Goal: Information Seeking & Learning: Learn about a topic

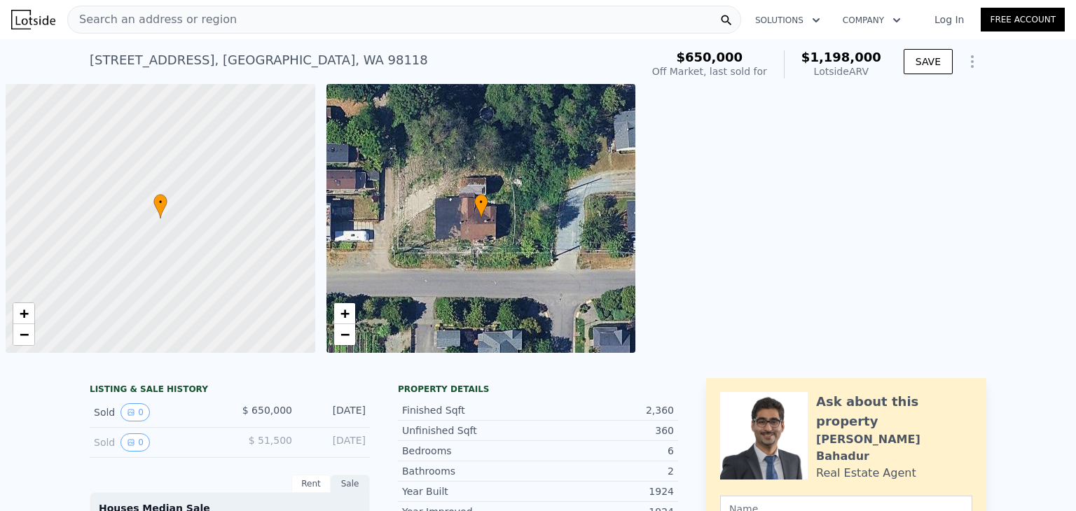
click at [353, 24] on div "Search an address or region" at bounding box center [404, 20] width 674 height 28
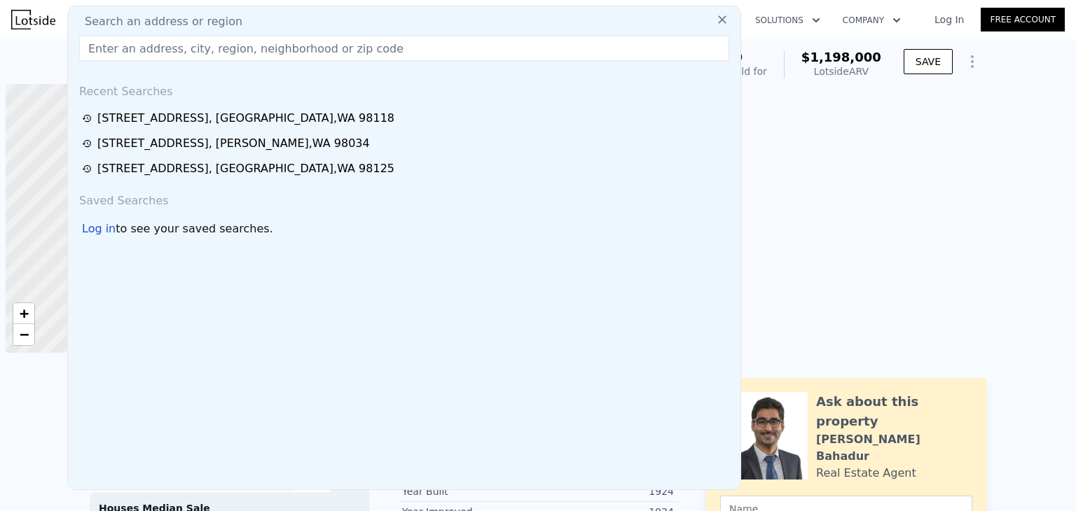
click at [315, 43] on input "text" at bounding box center [404, 48] width 650 height 25
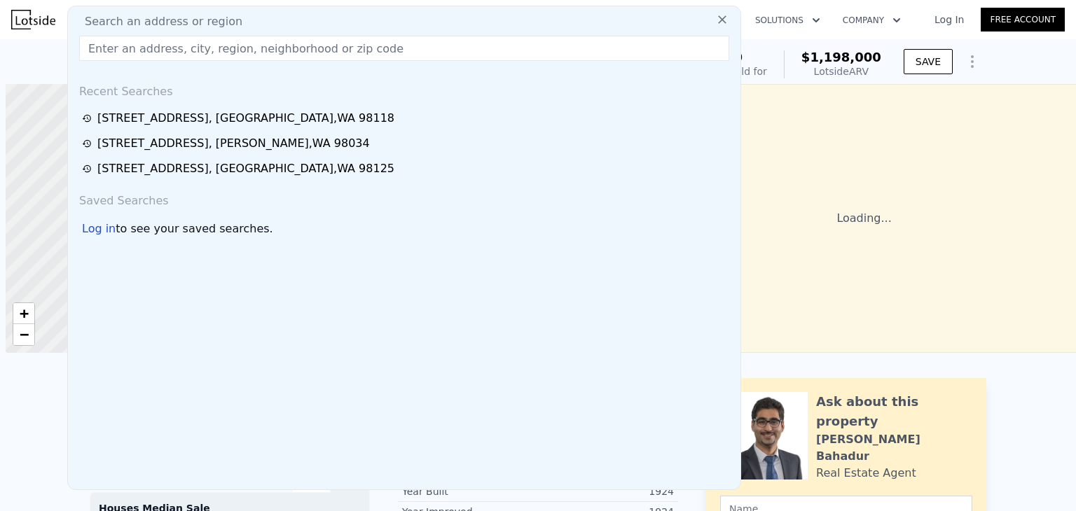
scroll to position [0, 6]
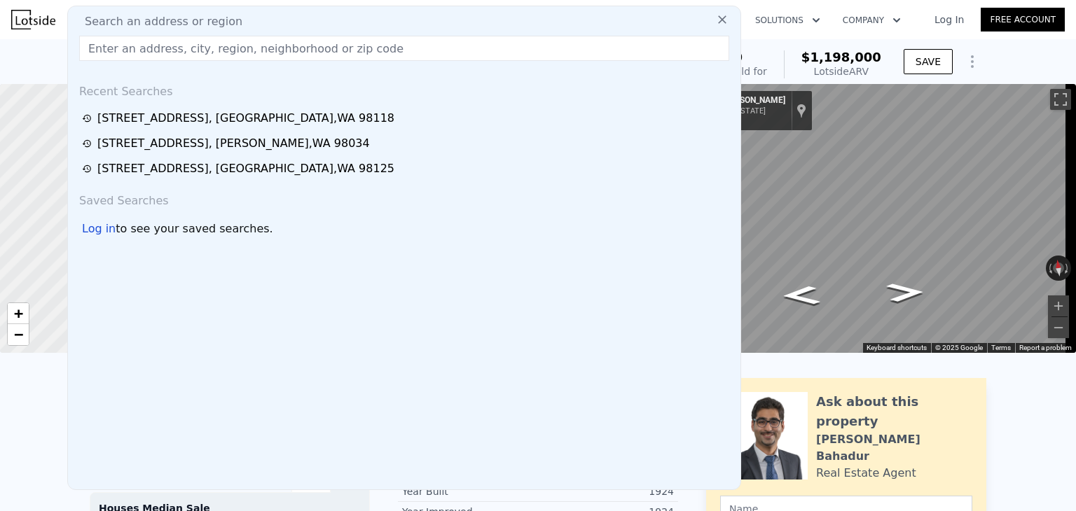
type input "5"
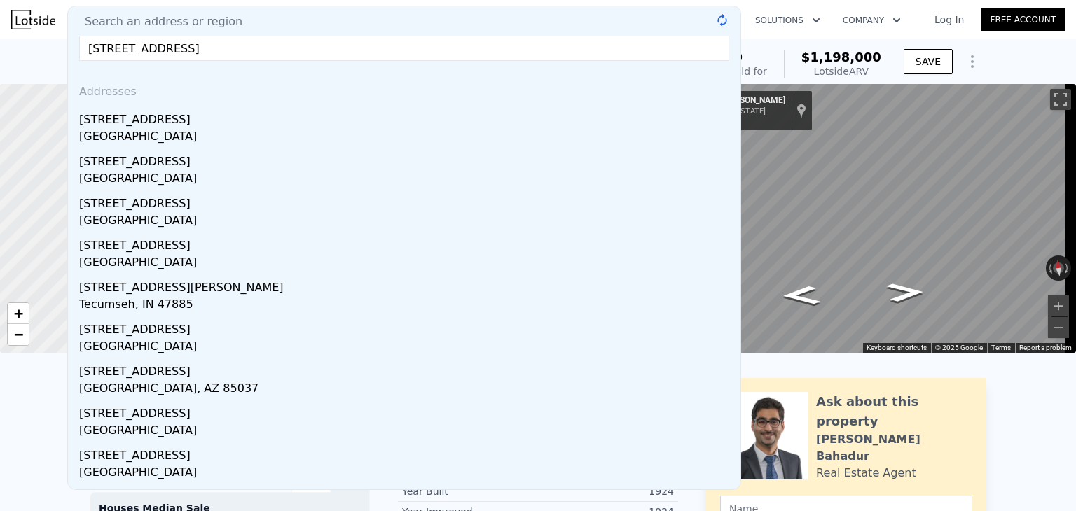
type input "[STREET_ADDRESS]"
click at [195, 179] on div "[GEOGRAPHIC_DATA]" at bounding box center [406, 180] width 655 height 20
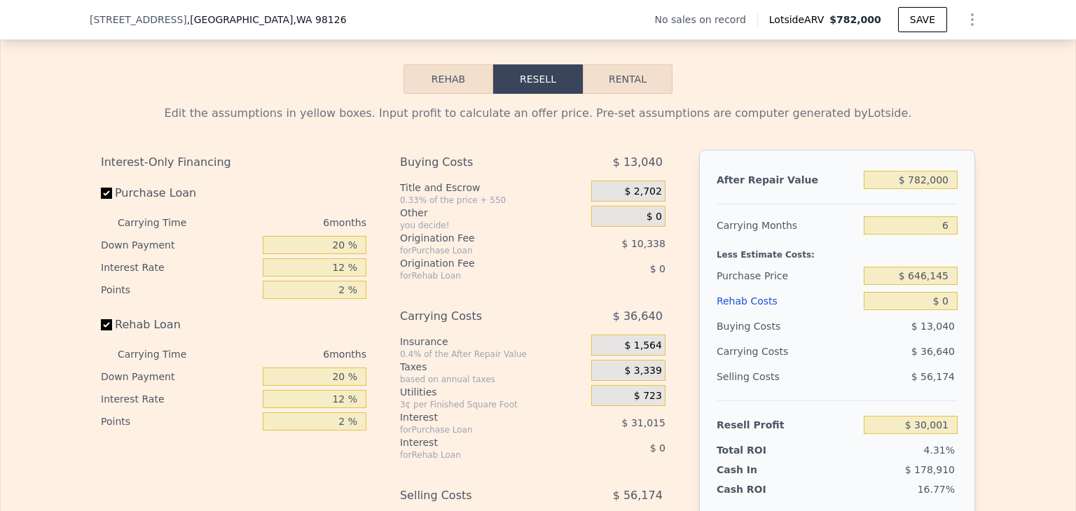
scroll to position [2025, 0]
click at [445, 93] on button "Rehab" at bounding box center [448, 78] width 90 height 29
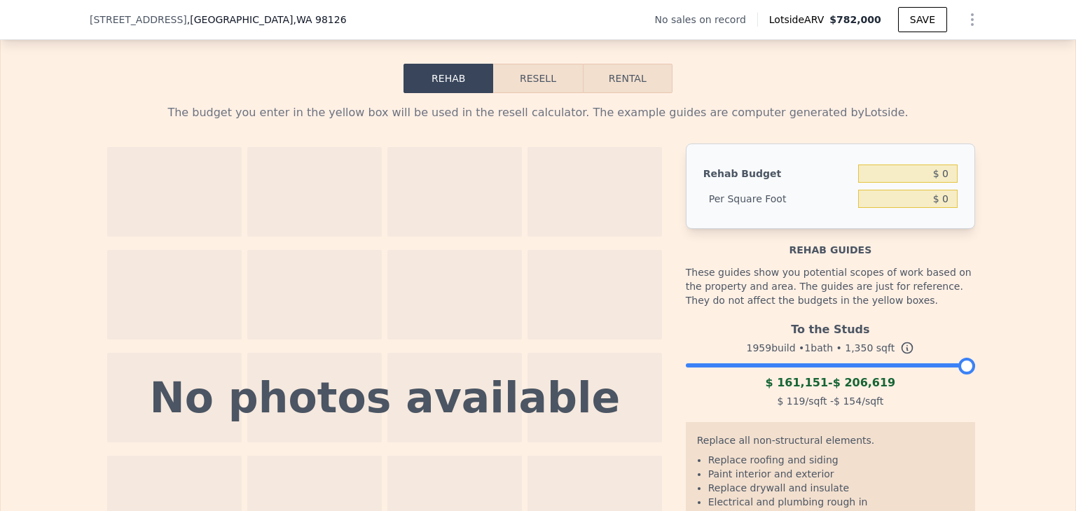
click at [854, 366] on div at bounding box center [830, 362] width 289 height 8
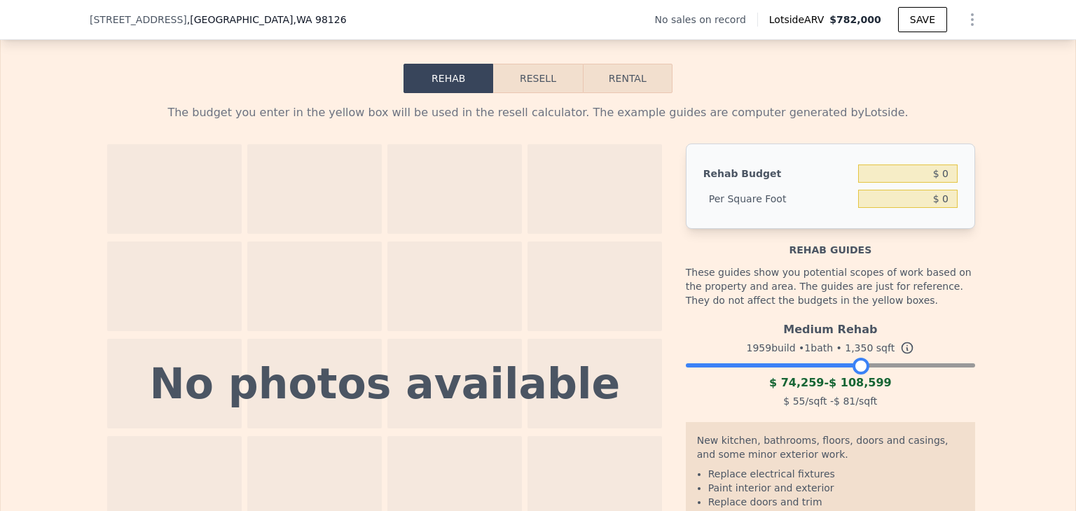
click at [843, 366] on div at bounding box center [830, 362] width 289 height 8
click at [868, 366] on div at bounding box center [830, 362] width 289 height 8
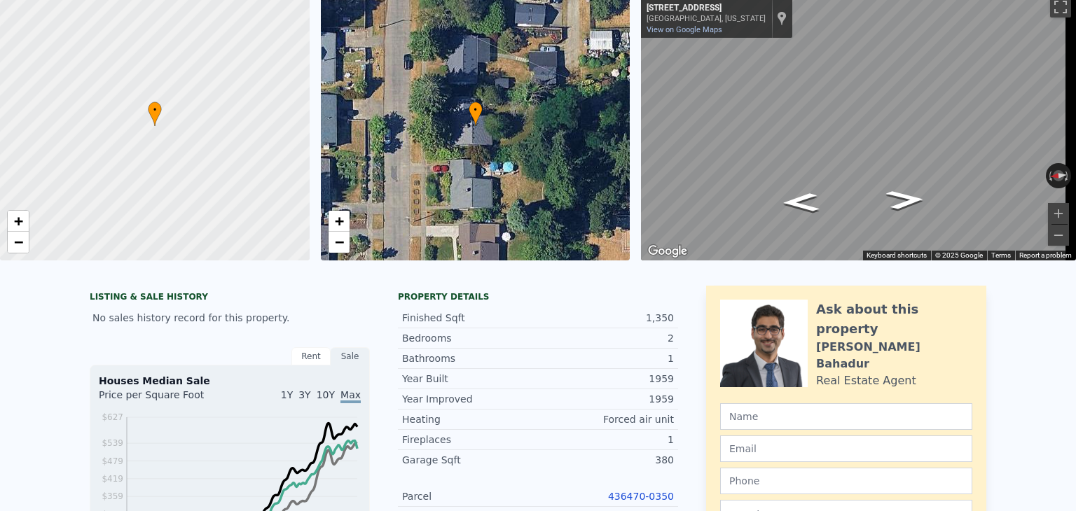
scroll to position [5, 0]
